Goal: Task Accomplishment & Management: Complete application form

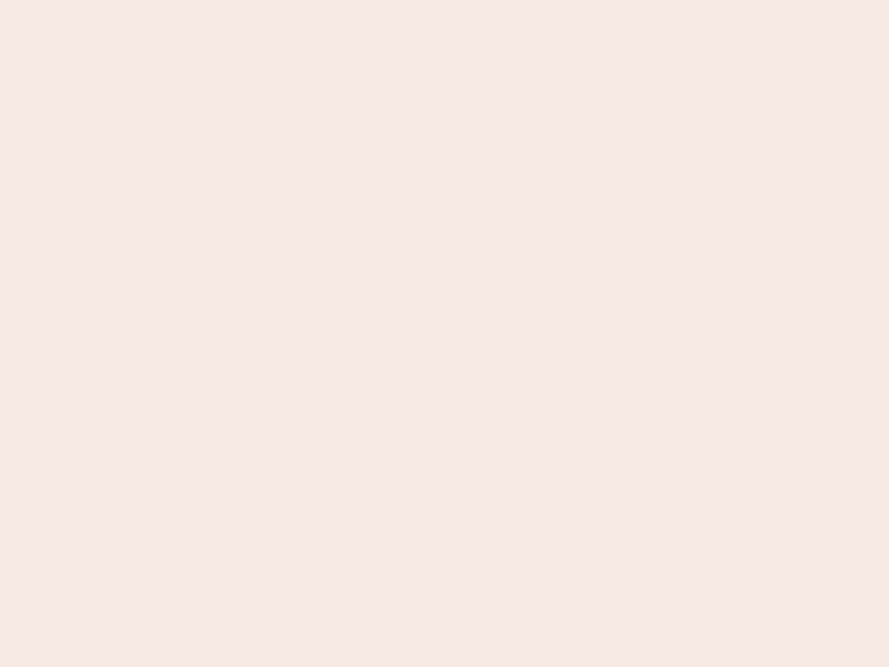
click at [445, 333] on nb-app "Almost there Thank you for registering for Newbook. Your account is under revie…" at bounding box center [444, 333] width 889 height 667
click at [445, 0] on nb-app "Almost there Thank you for registering for Newbook. Your account is under revie…" at bounding box center [444, 333] width 889 height 667
click at [475, 0] on nb-app "Almost there Thank you for registering for Newbook. Your account is under revie…" at bounding box center [444, 333] width 889 height 667
click at [445, 333] on nb-app "Almost there Thank you for registering for Newbook. Your account is under revie…" at bounding box center [444, 333] width 889 height 667
click at [445, 0] on nb-app "Almost there Thank you for registering for Newbook. Your account is under revie…" at bounding box center [444, 333] width 889 height 667
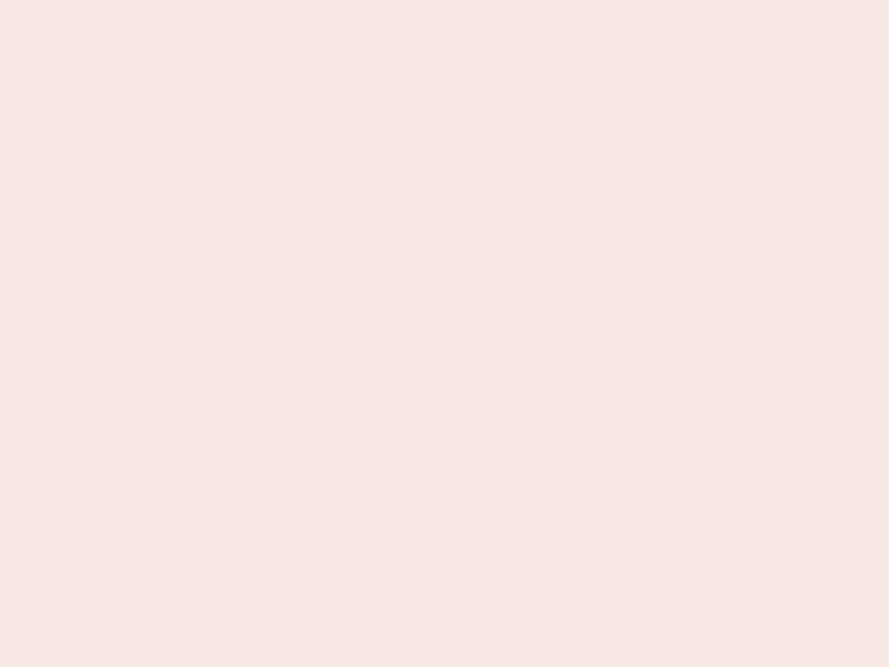
click at [311, 0] on nb-app "Almost there Thank you for registering for Newbook. Your account is under revie…" at bounding box center [444, 333] width 889 height 667
click at [445, 333] on nb-app "Almost there Thank you for registering for Newbook. Your account is under revie…" at bounding box center [444, 333] width 889 height 667
click at [445, 0] on nb-app "Almost there Thank you for registering for Newbook. Your account is under revie…" at bounding box center [444, 333] width 889 height 667
click at [311, 0] on nb-app "Almost there Thank you for registering for Newbook. Your account is under revie…" at bounding box center [444, 333] width 889 height 667
click at [445, 333] on nb-app "Almost there Thank you for registering for Newbook. Your account is under revie…" at bounding box center [444, 333] width 889 height 667
